Goal: Transaction & Acquisition: Purchase product/service

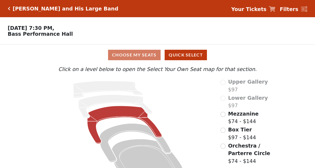
click at [121, 115] on icon at bounding box center [124, 125] width 75 height 38
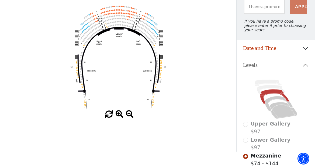
scroll to position [27, 0]
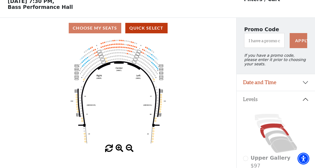
click at [118, 149] on span at bounding box center [119, 149] width 8 height 8
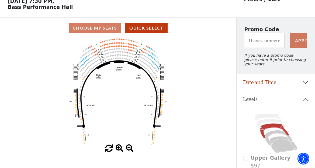
click at [118, 149] on span at bounding box center [119, 149] width 8 height 8
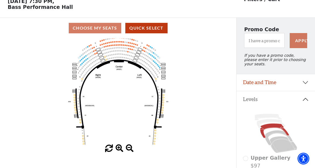
click at [118, 149] on span at bounding box center [119, 149] width 8 height 8
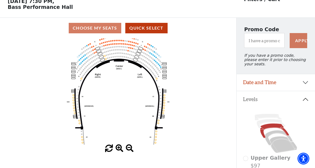
click at [118, 149] on span at bounding box center [119, 149] width 8 height 8
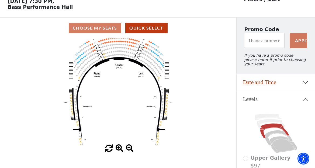
click at [118, 149] on span at bounding box center [119, 149] width 8 height 8
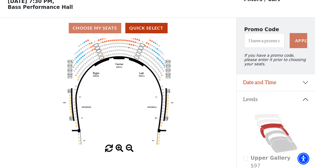
click at [118, 149] on span at bounding box center [119, 149] width 8 height 8
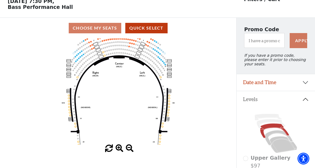
click at [118, 149] on span at bounding box center [119, 149] width 8 height 8
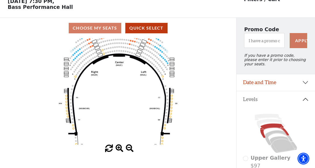
click at [118, 149] on span at bounding box center [119, 149] width 8 height 8
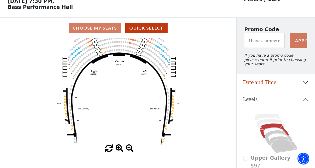
click at [118, 149] on span at bounding box center [119, 149] width 8 height 8
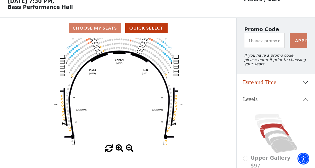
click at [118, 149] on span at bounding box center [119, 149] width 8 height 8
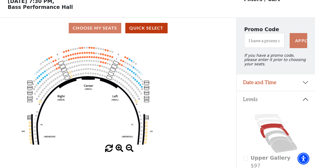
drag, startPoint x: 132, startPoint y: 92, endPoint x: 101, endPoint y: 119, distance: 40.9
click at [101, 119] on icon "Center (MEZC) Right (MEZR) Left (MEZL) (MEXBOXR) (MEXBOXL) XX WW CC DD YY BB ZZ…" at bounding box center [118, 91] width 212 height 106
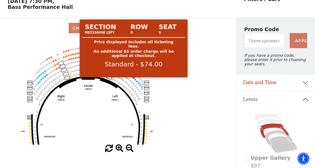
click at [134, 79] on circle at bounding box center [133, 78] width 2 height 2
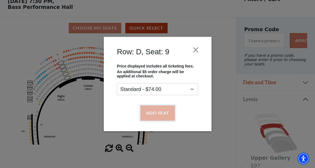
click at [154, 113] on button "Add Seat" at bounding box center [157, 113] width 34 height 15
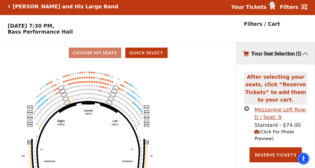
scroll to position [0, 0]
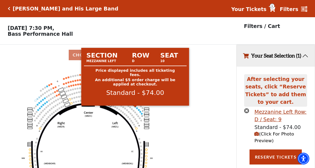
click at [135, 108] on circle at bounding box center [135, 107] width 2 height 2
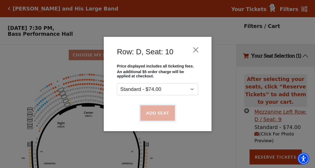
click at [151, 111] on button "Add Seat" at bounding box center [157, 113] width 34 height 15
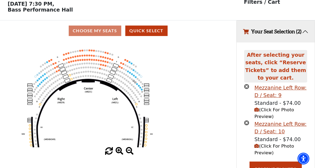
scroll to position [35, 0]
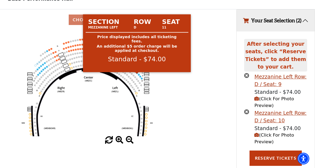
click at [137, 74] on circle at bounding box center [137, 73] width 2 height 2
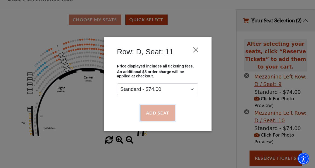
click at [152, 113] on button "Add Seat" at bounding box center [157, 113] width 34 height 15
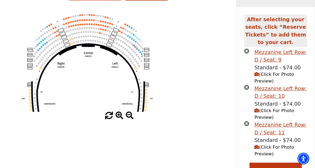
scroll to position [72, 0]
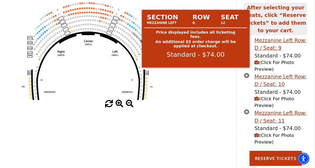
click at [138, 39] on circle at bounding box center [139, 38] width 2 height 2
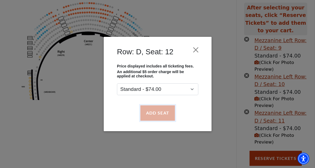
click at [152, 111] on button "Add Seat" at bounding box center [157, 113] width 34 height 15
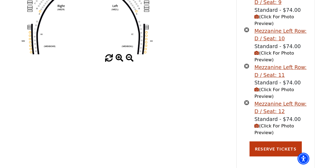
scroll to position [121, 0]
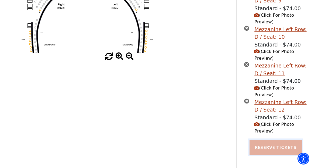
click at [275, 149] on button "Reserve Tickets" at bounding box center [275, 147] width 52 height 15
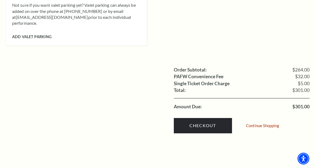
scroll to position [565, 0]
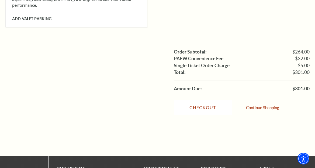
click at [204, 100] on link "Checkout" at bounding box center [203, 107] width 58 height 15
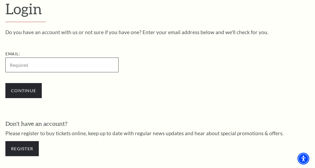
scroll to position [138, 0]
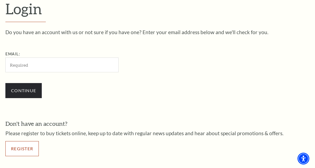
click at [27, 146] on link "Register" at bounding box center [21, 148] width 33 height 15
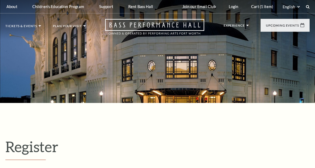
select select "1"
select select "TX"
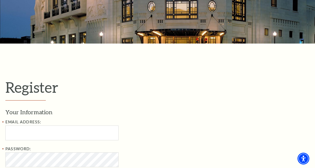
scroll to position [135, 0]
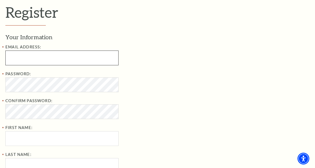
paste input "saradelli042@gmail.com"
type input "saradelli042@gmail.com"
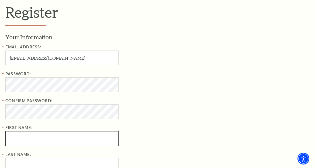
click at [29, 140] on input "First Name:" at bounding box center [61, 138] width 113 height 15
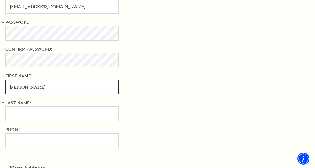
scroll to position [188, 0]
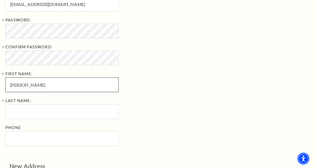
type input "Sara"
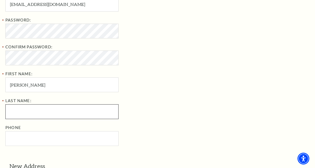
click at [29, 114] on input "Last Name:" at bounding box center [61, 111] width 113 height 15
type input "Delli"
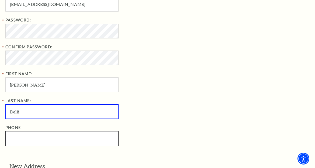
click at [33, 136] on input "Phone" at bounding box center [61, 138] width 113 height 15
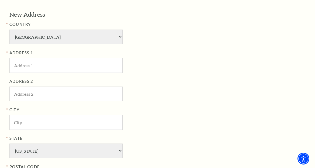
scroll to position [350, 0]
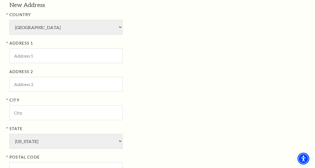
type input "214-937-4897"
paste input "4960 Obrien Way, Fort Worth, TX 76244"
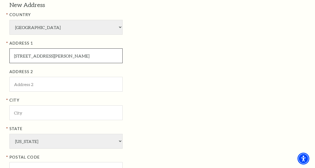
drag, startPoint x: 73, startPoint y: 55, endPoint x: 51, endPoint y: 56, distance: 21.8
click at [51, 56] on input "4960 Obrien Way, Fort Worth, TX 76244" at bounding box center [65, 55] width 113 height 15
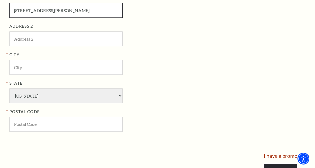
scroll to position [404, 0]
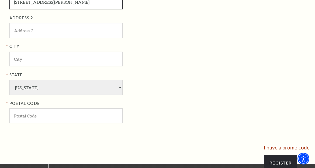
type input "4960 Obrien Way, Fort Worth, TX 76244"
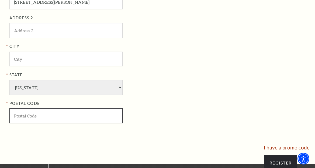
paste input "Fort Worth"
type input "Fort Worth"
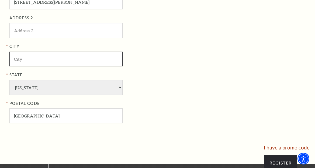
paste input "Fort Worth"
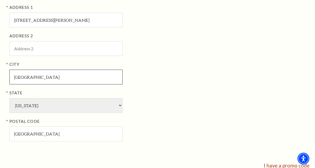
scroll to position [377, 0]
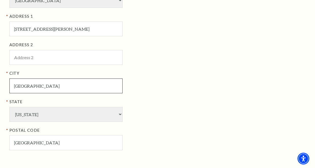
type input "Fort Worth"
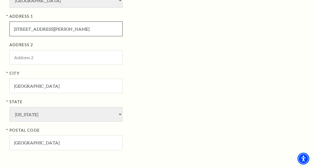
drag, startPoint x: 94, startPoint y: 31, endPoint x: 83, endPoint y: 31, distance: 11.1
click at [83, 31] on input "4960 Obrien Way, Fort Worth, TX 76244" at bounding box center [65, 29] width 113 height 15
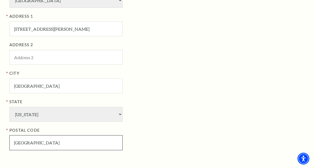
click at [28, 143] on input "Fort Worth" at bounding box center [65, 142] width 113 height 15
paste input "76244"
type input "76244"
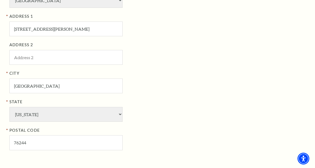
click at [149, 89] on div "City Fort Worth" at bounding box center [96, 81] width 175 height 23
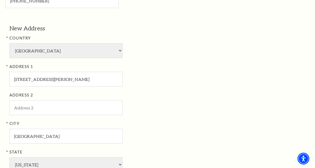
scroll to position [323, 0]
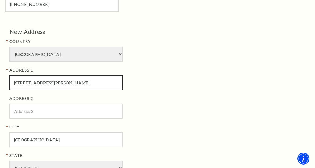
drag, startPoint x: 92, startPoint y: 85, endPoint x: 51, endPoint y: 87, distance: 40.4
click at [51, 87] on input "4960 Obrien Way, Fort Worth, TX 76244" at bounding box center [65, 82] width 113 height 15
type input "4960 Obrien Way"
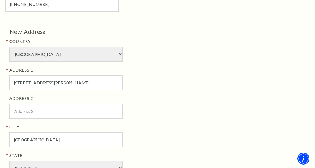
click at [172, 84] on div "ADDRESS 1 4960 Obrien Way" at bounding box center [96, 78] width 175 height 23
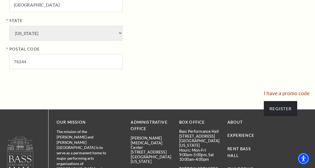
scroll to position [458, 0]
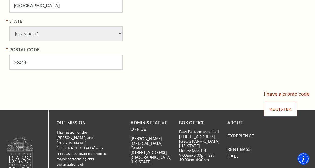
click at [278, 109] on input "Register" at bounding box center [280, 109] width 33 height 15
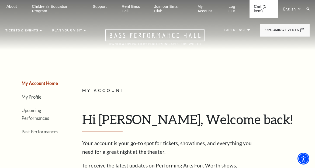
click at [260, 8] on link "Cart (1 item)" at bounding box center [263, 9] width 28 height 18
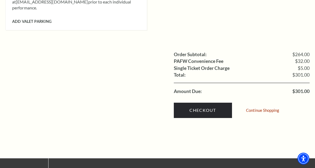
scroll to position [565, 0]
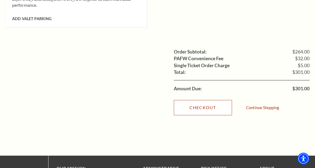
click at [202, 100] on link "Checkout" at bounding box center [203, 107] width 58 height 15
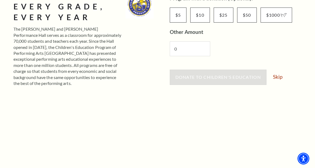
scroll to position [81, 0]
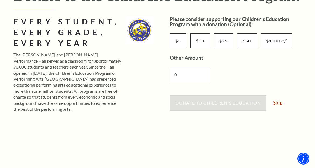
click at [278, 105] on link "Skip" at bounding box center [277, 102] width 9 height 5
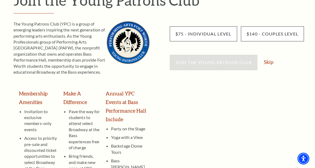
scroll to position [81, 0]
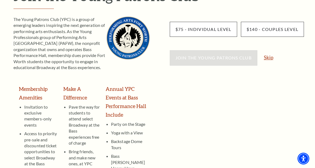
click at [266, 57] on link "Skip" at bounding box center [268, 57] width 9 height 5
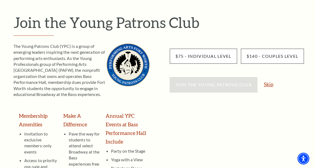
click at [269, 86] on link "Skip" at bounding box center [268, 84] width 9 height 5
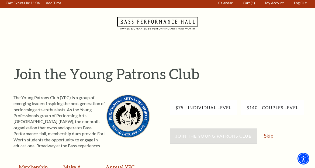
scroll to position [0, 0]
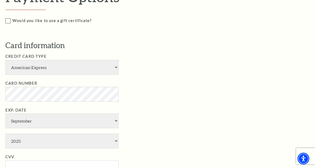
scroll to position [323, 0]
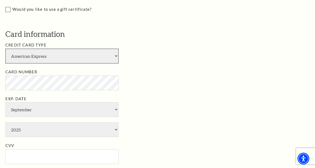
click at [108, 58] on select "American Express Visa Master Card Discover" at bounding box center [61, 56] width 113 height 15
select select "24"
click at [5, 49] on select "American Express Visa Master Card Discover" at bounding box center [61, 56] width 113 height 15
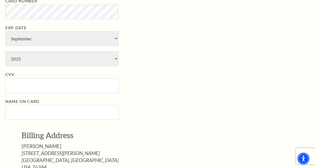
scroll to position [404, 0]
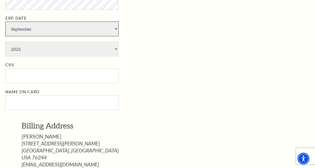
click at [102, 30] on select "January February March April May June July August September October November De…" at bounding box center [61, 29] width 113 height 15
select select "8"
click at [5, 22] on select "January February March April May June July August September October November De…" at bounding box center [61, 29] width 113 height 15
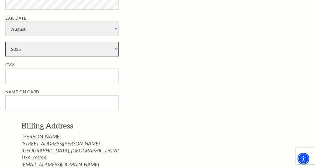
click at [55, 52] on select "2025 2026 2027 2028 2029 2030 2031 2032 2033 2034" at bounding box center [61, 49] width 113 height 15
select select "2032"
click at [5, 42] on select "2025 2026 2027 2028 2029 2030 2031 2032 2033 2034" at bounding box center [61, 49] width 113 height 15
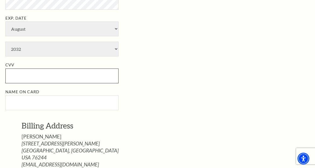
click at [41, 74] on input "CVV" at bounding box center [61, 76] width 113 height 15
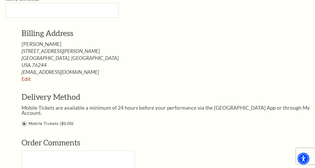
scroll to position [512, 0]
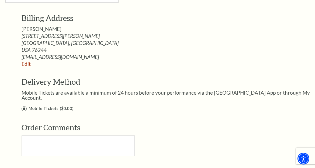
type input "125"
drag, startPoint x: 45, startPoint y: 28, endPoint x: 23, endPoint y: 29, distance: 22.6
click at [23, 29] on div "[PERSON_NAME]" at bounding box center [170, 28] width 296 height 5
copy span "[PERSON_NAME]"
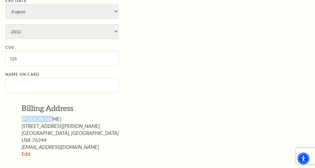
scroll to position [431, 0]
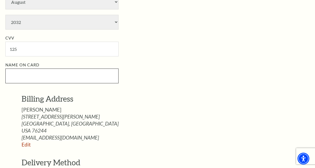
paste input "[PERSON_NAME]"
type input "[PERSON_NAME]"
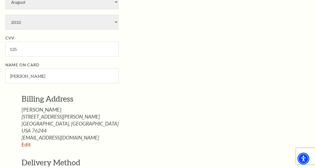
click at [163, 70] on li "Name on Card [PERSON_NAME]" at bounding box center [161, 73] width 312 height 22
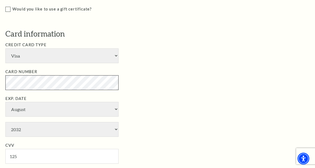
scroll to position [323, 0]
click at [168, 76] on li "Card Number" at bounding box center [161, 80] width 312 height 22
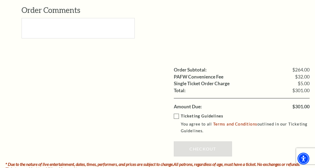
scroll to position [646, 0]
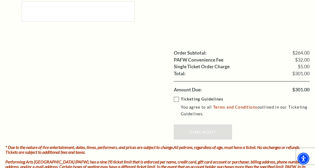
click at [175, 96] on label "Ticketing Guidelines You agree to all Terms and Conditions outlined in our Tick…" at bounding box center [245, 107] width 143 height 22
click at [0, 0] on input "Ticketing Guidelines You agree to all Terms and Conditions outlined in our Tick…" at bounding box center [0, 0] width 0 height 0
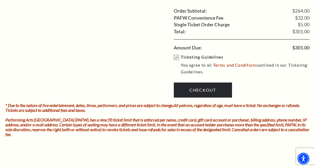
scroll to position [700, 0]
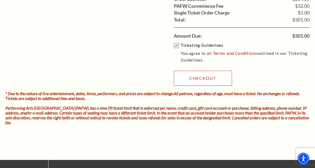
click at [197, 74] on link "Checkout" at bounding box center [203, 78] width 58 height 15
